Goal: Information Seeking & Learning: Learn about a topic

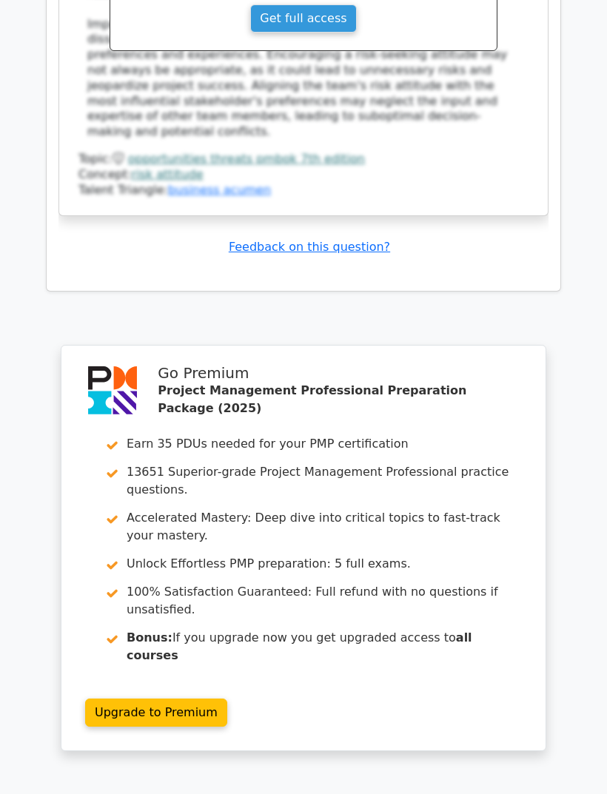
scroll to position [2740, 0]
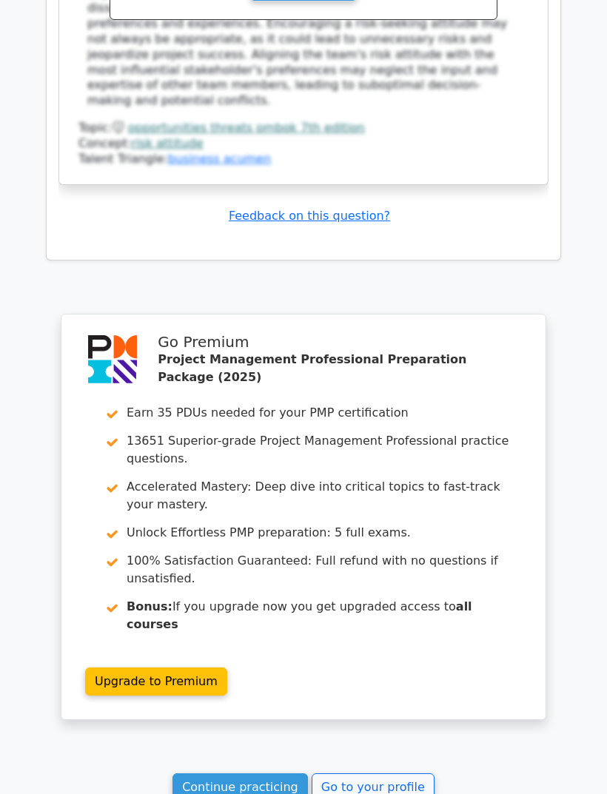
click at [403, 773] on link "Go to your profile" at bounding box center [373, 787] width 123 height 28
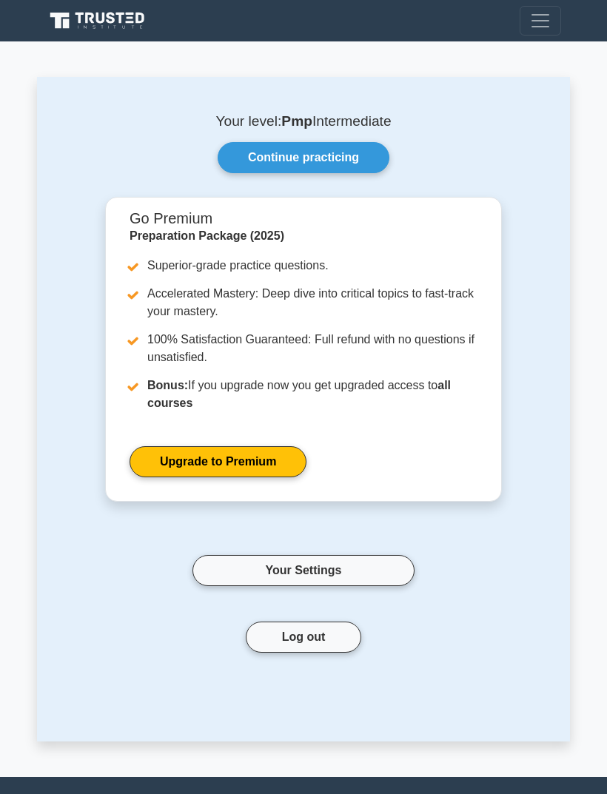
click at [353, 157] on link "Continue practicing" at bounding box center [304, 157] width 172 height 31
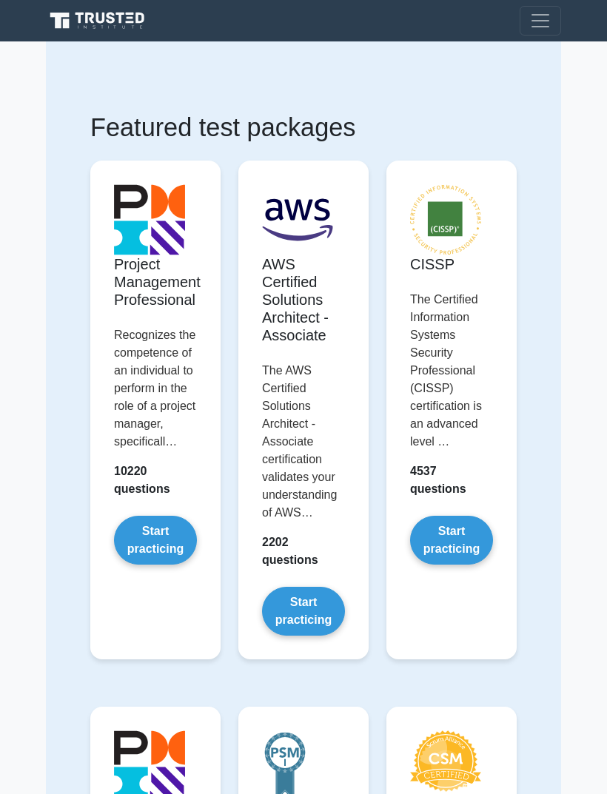
click at [543, 17] on span "Toggle navigation" at bounding box center [540, 21] width 22 height 22
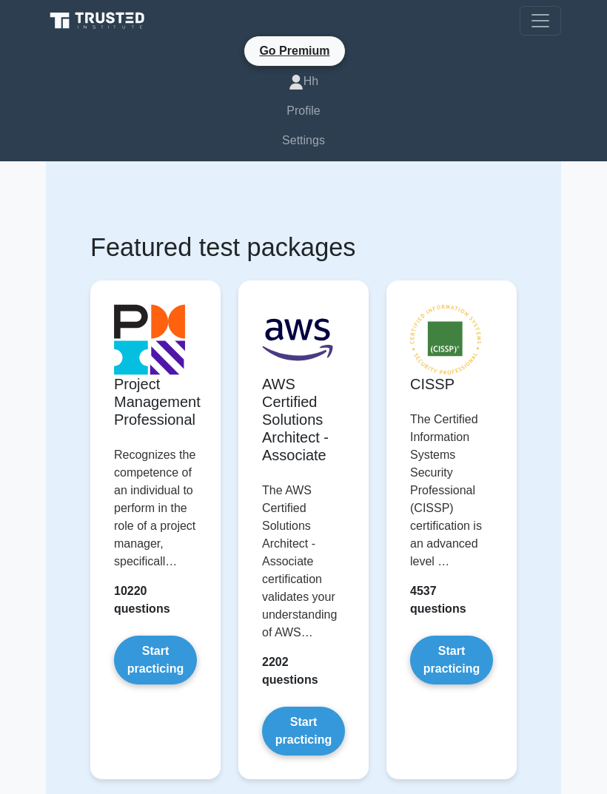
click at [318, 117] on link "Profile" at bounding box center [303, 111] width 515 height 30
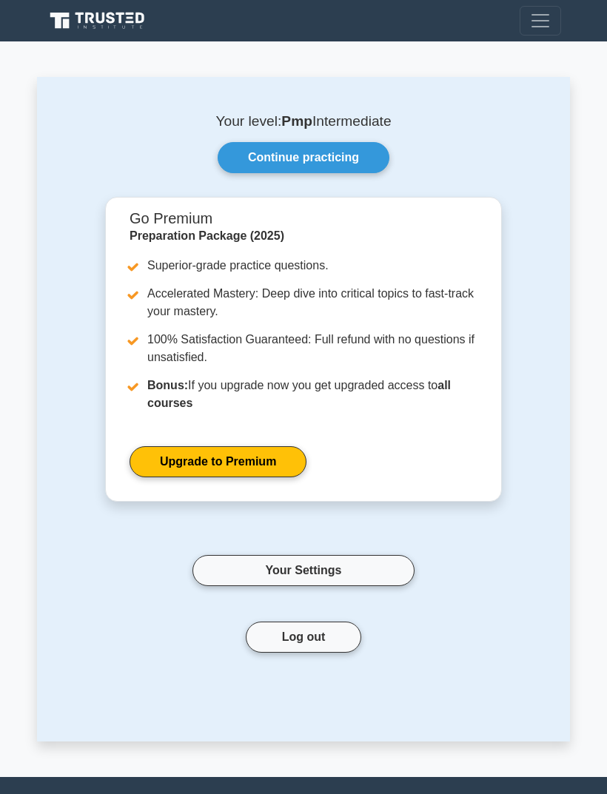
click at [353, 160] on link "Continue practicing" at bounding box center [304, 157] width 172 height 31
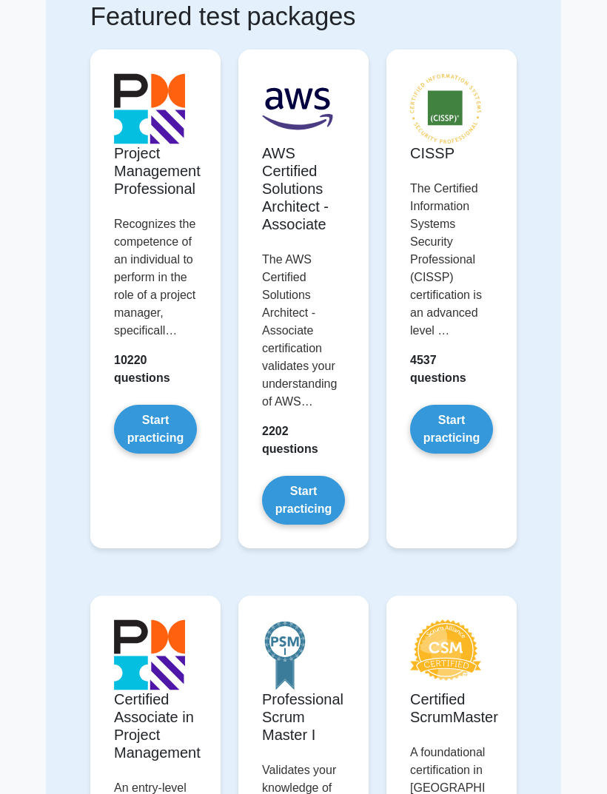
scroll to position [111, 0]
click at [187, 454] on link "Start practicing" at bounding box center [155, 429] width 83 height 49
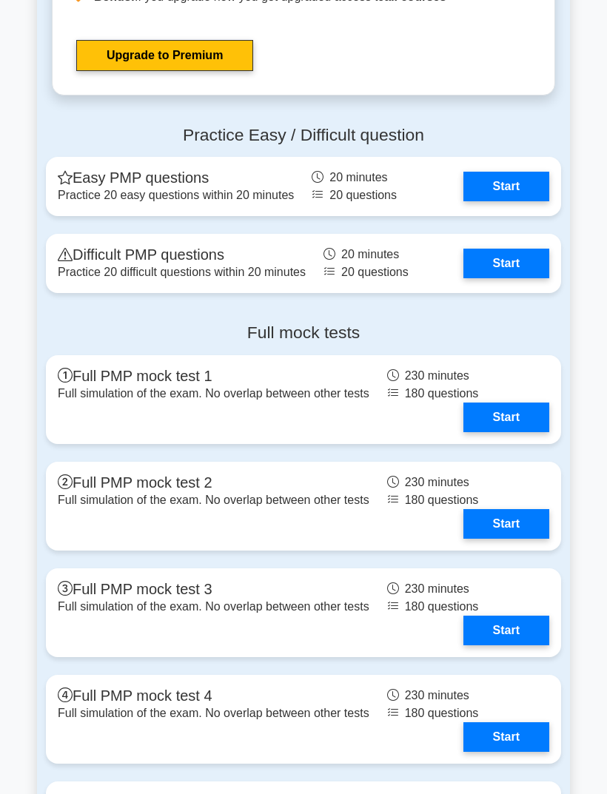
scroll to position [4448, 0]
